Goal: Task Accomplishment & Management: Use online tool/utility

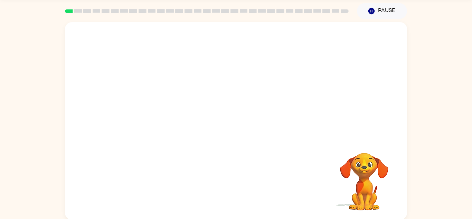
scroll to position [24, 0]
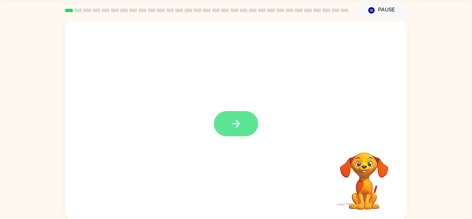
click at [240, 128] on icon "button" at bounding box center [236, 124] width 12 height 12
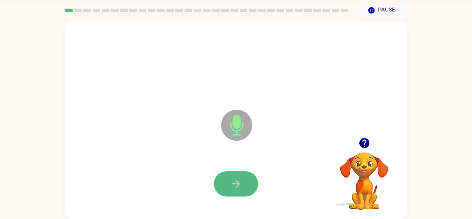
click at [239, 181] on icon "button" at bounding box center [236, 184] width 12 height 12
click at [231, 183] on icon "button" at bounding box center [236, 184] width 12 height 12
click at [244, 183] on button "button" at bounding box center [236, 183] width 44 height 25
click at [242, 184] on button "button" at bounding box center [236, 183] width 44 height 25
click at [246, 180] on button "button" at bounding box center [236, 183] width 44 height 25
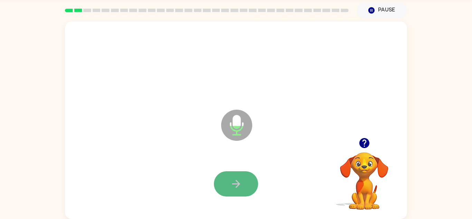
click at [246, 183] on button "button" at bounding box center [236, 183] width 44 height 25
click at [237, 178] on icon "button" at bounding box center [236, 184] width 12 height 12
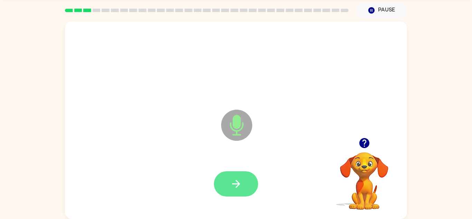
click at [241, 179] on icon "button" at bounding box center [236, 184] width 12 height 12
click at [231, 177] on button "button" at bounding box center [236, 183] width 44 height 25
click at [240, 177] on button "button" at bounding box center [236, 183] width 44 height 25
click at [238, 180] on icon "button" at bounding box center [236, 184] width 12 height 12
click at [236, 189] on icon "button" at bounding box center [236, 184] width 12 height 12
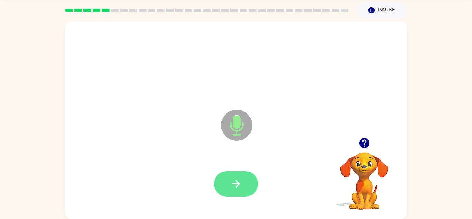
click at [240, 185] on icon "button" at bounding box center [236, 184] width 12 height 12
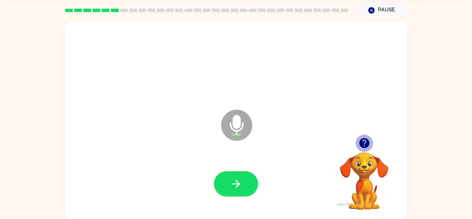
click at [363, 141] on icon "button" at bounding box center [364, 143] width 10 height 10
click at [359, 147] on icon "button" at bounding box center [365, 143] width 12 height 12
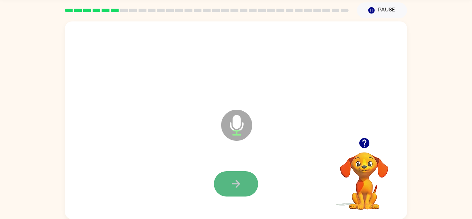
click at [255, 187] on button "button" at bounding box center [236, 183] width 44 height 25
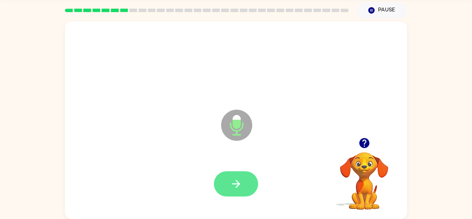
click at [226, 187] on button "button" at bounding box center [236, 183] width 44 height 25
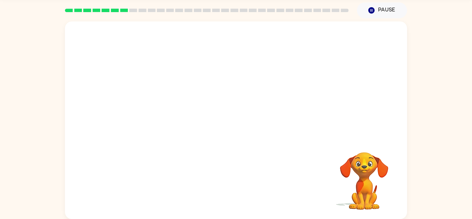
click at [363, 171] on video "Your browser must support playing .mp4 files to use Literably. Please try using…" at bounding box center [364, 175] width 69 height 69
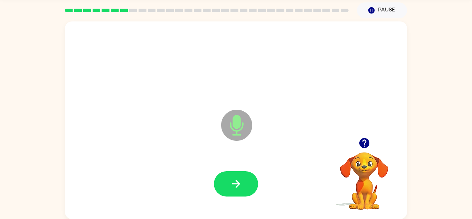
click at [367, 142] on icon "button" at bounding box center [364, 143] width 10 height 10
click at [242, 188] on icon "button" at bounding box center [236, 184] width 12 height 12
click at [234, 201] on div at bounding box center [236, 184] width 329 height 57
click at [233, 176] on button "button" at bounding box center [236, 183] width 44 height 25
click at [236, 189] on icon "button" at bounding box center [236, 184] width 12 height 12
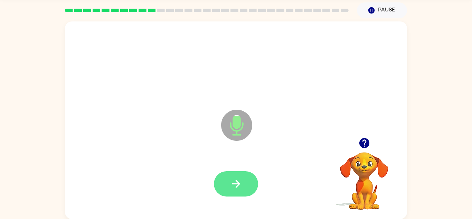
click at [243, 187] on button "button" at bounding box center [236, 183] width 44 height 25
click at [247, 184] on button "button" at bounding box center [236, 183] width 44 height 25
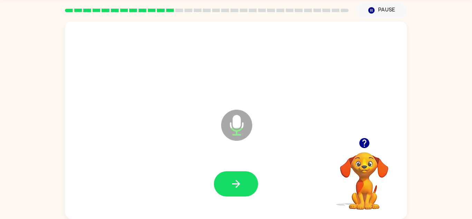
click at [247, 184] on button "button" at bounding box center [236, 183] width 44 height 25
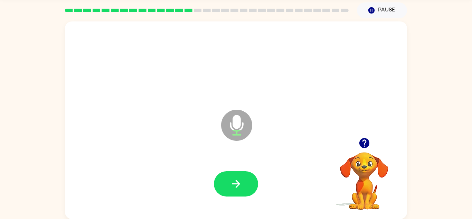
click at [247, 184] on button "button" at bounding box center [236, 183] width 44 height 25
click at [239, 183] on icon "button" at bounding box center [236, 184] width 8 height 8
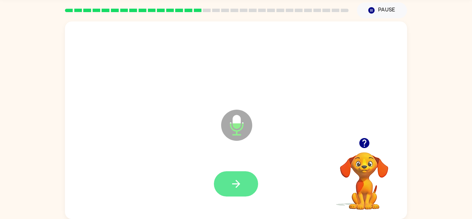
click at [236, 184] on icon "button" at bounding box center [236, 184] width 12 height 12
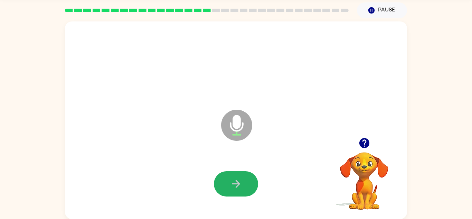
click at [236, 184] on icon "button" at bounding box center [236, 184] width 12 height 12
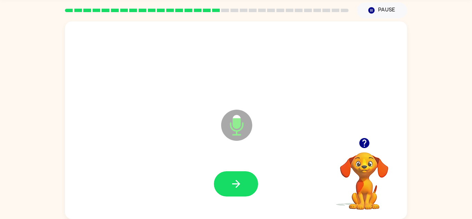
click at [236, 184] on icon "button" at bounding box center [236, 184] width 12 height 12
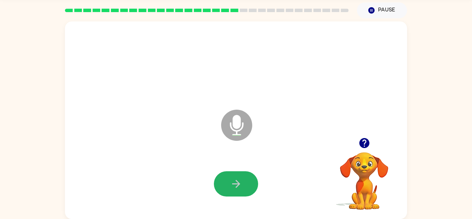
click at [236, 184] on icon "button" at bounding box center [236, 184] width 12 height 12
click at [246, 183] on button "button" at bounding box center [236, 183] width 44 height 25
click at [233, 187] on icon "button" at bounding box center [236, 184] width 12 height 12
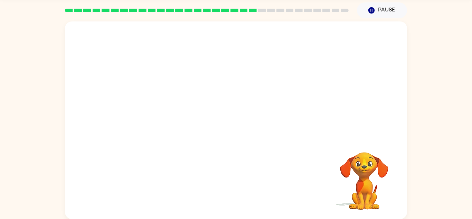
drag, startPoint x: 234, startPoint y: 186, endPoint x: 258, endPoint y: 175, distance: 26.2
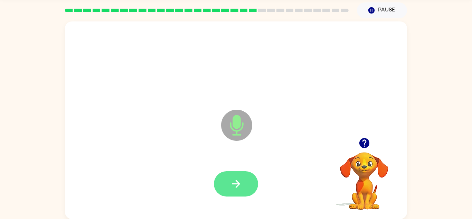
click at [248, 190] on button "button" at bounding box center [236, 183] width 44 height 25
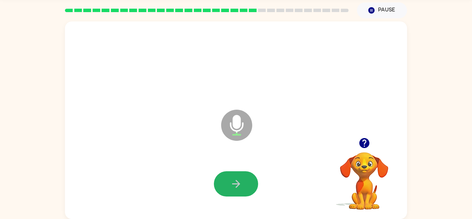
click at [248, 190] on button "button" at bounding box center [236, 183] width 44 height 25
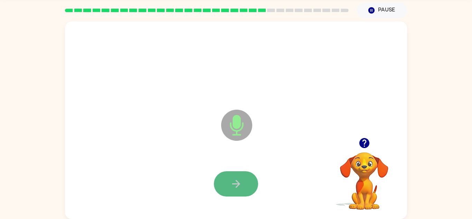
click at [242, 187] on button "button" at bounding box center [236, 183] width 44 height 25
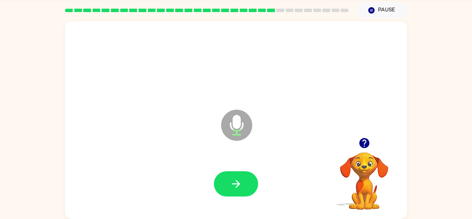
click at [241, 185] on icon "button" at bounding box center [236, 184] width 12 height 12
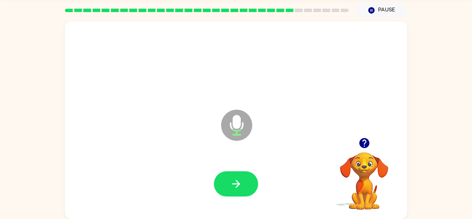
click at [241, 185] on icon "button" at bounding box center [236, 184] width 12 height 12
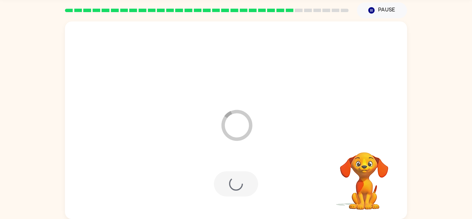
click at [241, 185] on div at bounding box center [236, 183] width 44 height 25
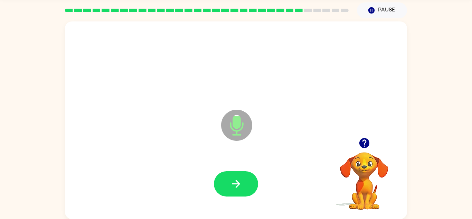
click at [241, 185] on icon "button" at bounding box center [236, 184] width 12 height 12
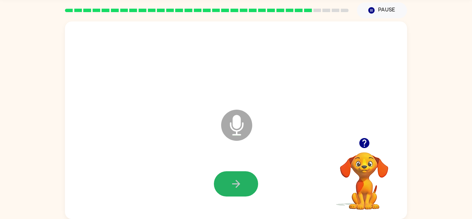
click at [241, 185] on icon "button" at bounding box center [236, 184] width 12 height 12
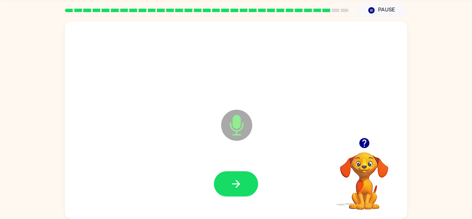
click at [241, 185] on icon "button" at bounding box center [236, 184] width 12 height 12
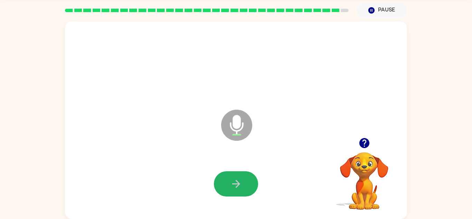
click at [241, 185] on icon "button" at bounding box center [236, 184] width 12 height 12
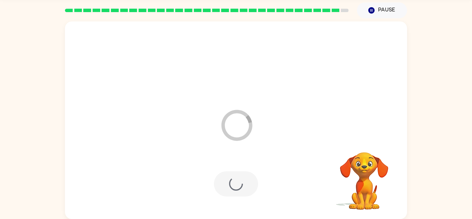
scroll to position [12, 0]
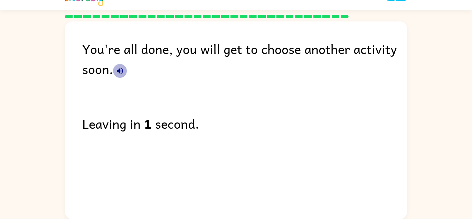
click at [122, 71] on icon "button" at bounding box center [120, 71] width 8 height 8
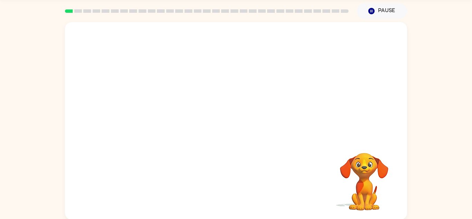
scroll to position [24, 0]
click at [252, 124] on div "Your browser must support playing .mp4 files to use Literably. Please try using…" at bounding box center [236, 119] width 342 height 197
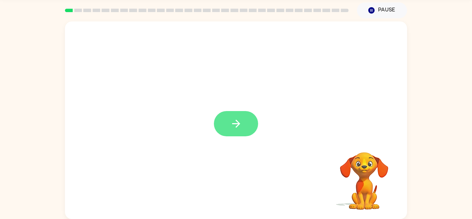
click at [253, 131] on button "button" at bounding box center [236, 123] width 44 height 25
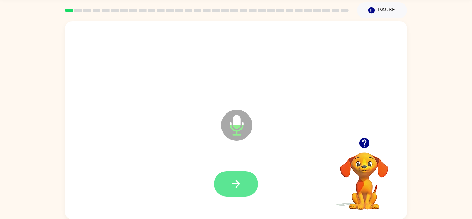
click at [246, 186] on button "button" at bounding box center [236, 183] width 44 height 25
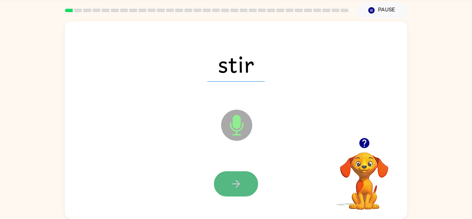
click at [238, 187] on icon "button" at bounding box center [236, 184] width 12 height 12
click at [237, 179] on icon "button" at bounding box center [236, 184] width 12 height 12
click at [233, 186] on icon "button" at bounding box center [236, 184] width 12 height 12
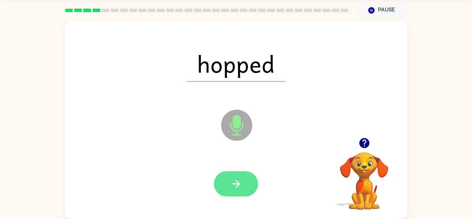
click at [239, 189] on icon "button" at bounding box center [236, 184] width 12 height 12
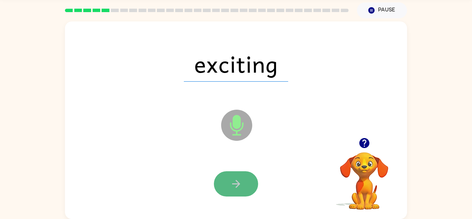
click at [230, 183] on icon "button" at bounding box center [236, 184] width 12 height 12
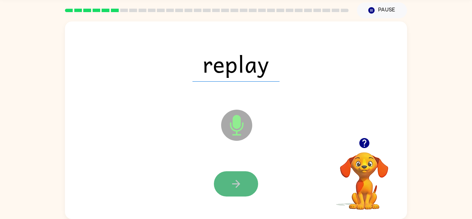
click at [234, 183] on icon "button" at bounding box center [236, 184] width 12 height 12
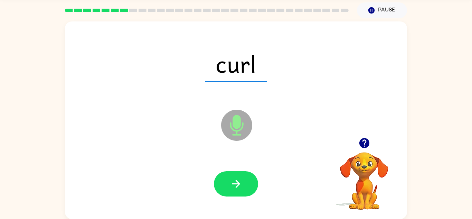
click at [234, 183] on icon "button" at bounding box center [236, 184] width 12 height 12
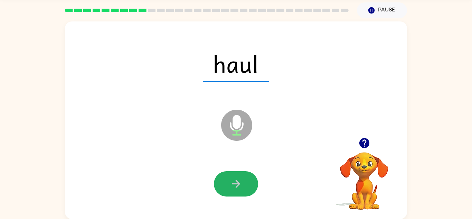
click at [234, 183] on icon "button" at bounding box center [236, 184] width 12 height 12
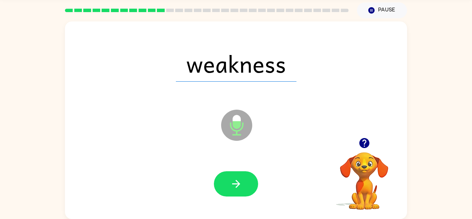
click at [234, 183] on icon "button" at bounding box center [236, 184] width 12 height 12
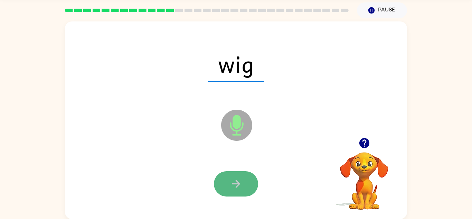
click at [234, 183] on icon "button" at bounding box center [236, 184] width 12 height 12
click at [234, 183] on div at bounding box center [236, 183] width 44 height 25
click at [229, 185] on button "button" at bounding box center [236, 183] width 44 height 25
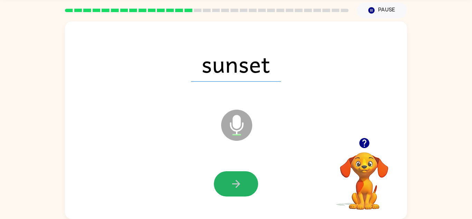
click at [229, 185] on button "button" at bounding box center [236, 183] width 44 height 25
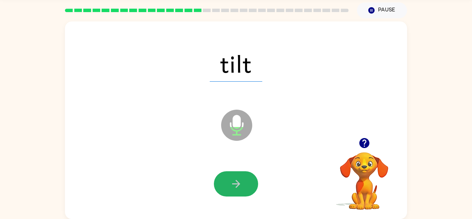
click at [229, 185] on button "button" at bounding box center [236, 183] width 44 height 25
click at [229, 185] on div at bounding box center [236, 183] width 44 height 25
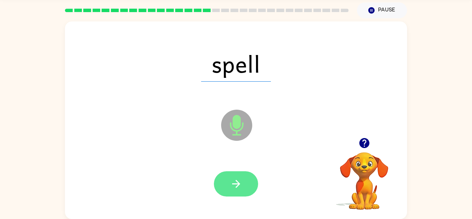
click at [230, 185] on icon "button" at bounding box center [236, 184] width 12 height 12
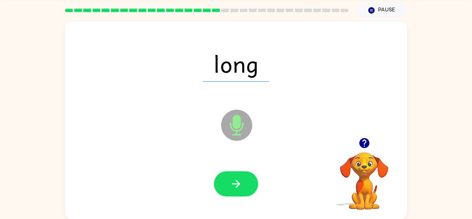
click at [230, 185] on icon "button" at bounding box center [236, 184] width 12 height 12
click at [367, 142] on icon "button" at bounding box center [364, 143] width 10 height 10
click at [362, 133] on div "chat Microphone The Microphone is here when it is your turn to talk" at bounding box center [236, 119] width 342 height 197
click at [366, 144] on icon "button" at bounding box center [364, 143] width 10 height 10
click at [366, 143] on icon "button" at bounding box center [364, 143] width 10 height 10
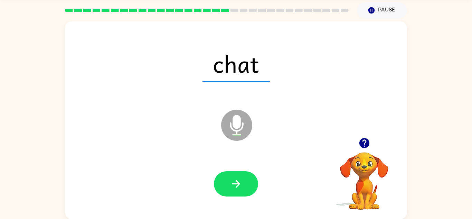
click at [333, 153] on video "Your browser must support playing .mp4 files to use Literably. Please try using…" at bounding box center [364, 175] width 69 height 69
click at [367, 142] on icon "button" at bounding box center [364, 143] width 10 height 10
click at [257, 203] on div at bounding box center [236, 184] width 329 height 57
click at [236, 179] on icon "button" at bounding box center [236, 184] width 12 height 12
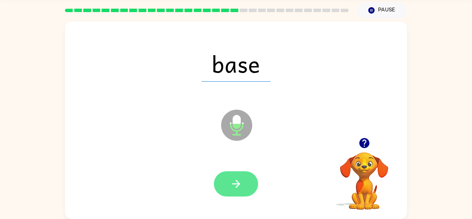
click at [240, 186] on icon "button" at bounding box center [236, 184] width 12 height 12
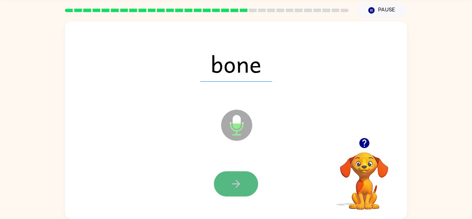
click at [240, 184] on icon "button" at bounding box center [236, 184] width 12 height 12
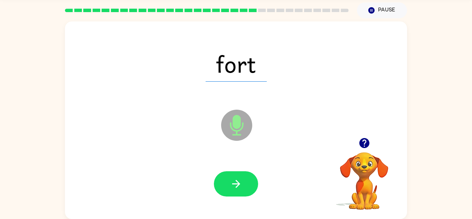
click at [240, 184] on icon "button" at bounding box center [236, 184] width 12 height 12
click at [241, 184] on icon "button" at bounding box center [236, 184] width 12 height 12
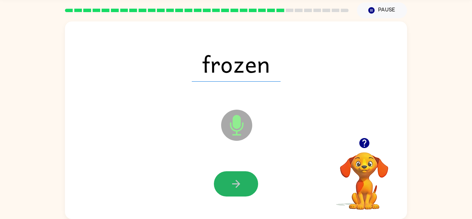
click at [241, 184] on icon "button" at bounding box center [236, 184] width 12 height 12
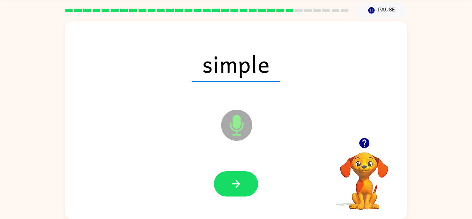
click at [241, 184] on icon "button" at bounding box center [236, 184] width 12 height 12
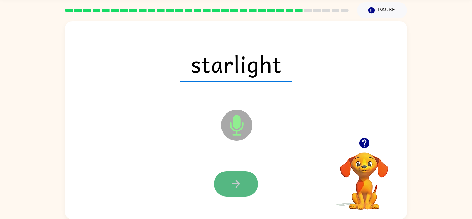
click at [227, 186] on button "button" at bounding box center [236, 183] width 44 height 25
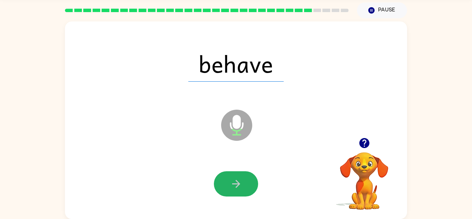
click at [227, 186] on button "button" at bounding box center [236, 183] width 44 height 25
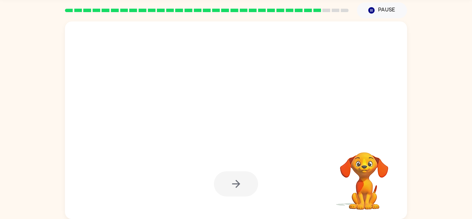
click at [227, 186] on div at bounding box center [236, 183] width 44 height 25
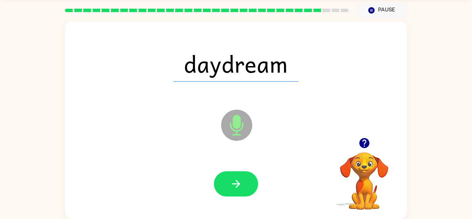
click at [227, 186] on button "button" at bounding box center [236, 183] width 44 height 25
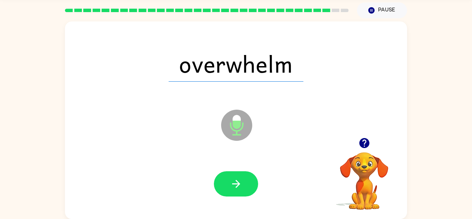
click at [227, 186] on button "button" at bounding box center [236, 183] width 44 height 25
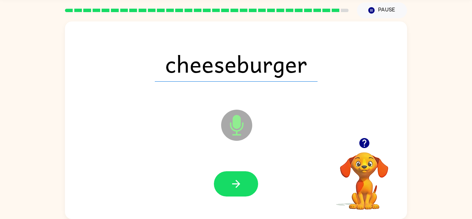
click at [227, 186] on button "button" at bounding box center [236, 183] width 44 height 25
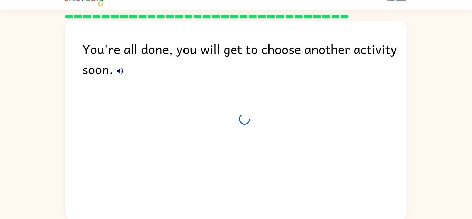
scroll to position [12, 0]
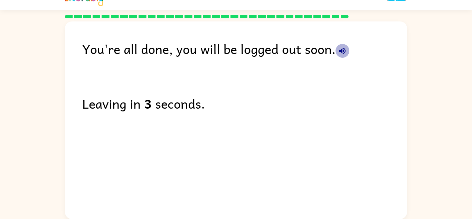
click at [343, 53] on icon "button" at bounding box center [343, 51] width 6 height 6
